Goal: Transaction & Acquisition: Book appointment/travel/reservation

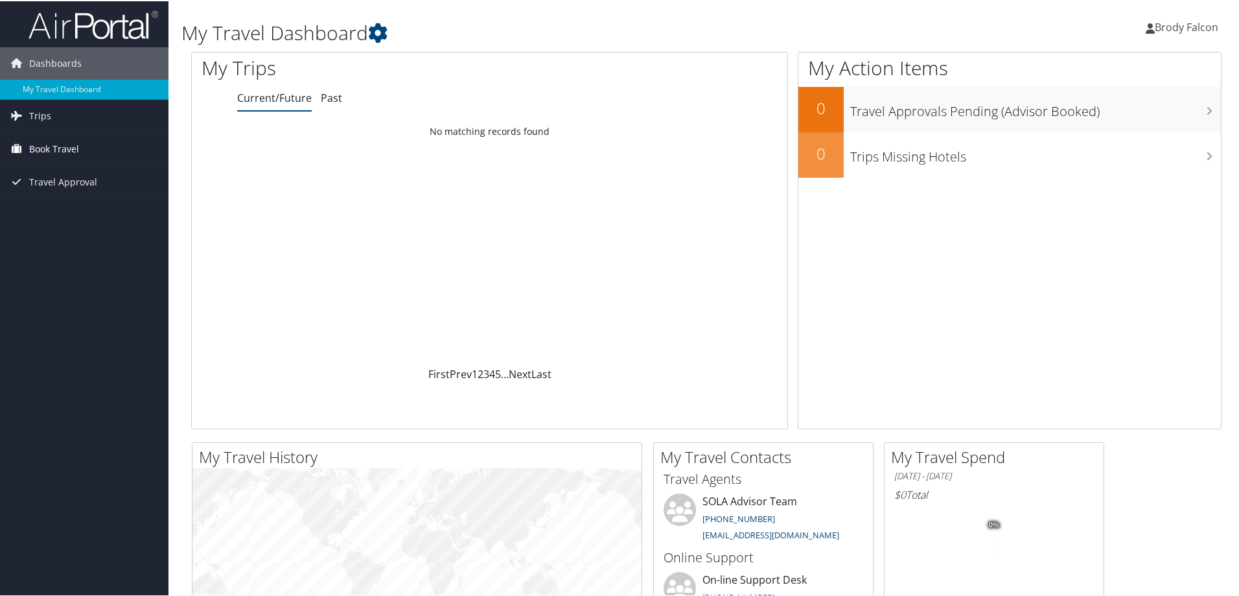
click at [61, 146] on span "Book Travel" at bounding box center [54, 148] width 50 height 32
click at [64, 196] on link "Book/Manage Online Trips" at bounding box center [84, 192] width 169 height 19
